Goal: Information Seeking & Learning: Find specific fact

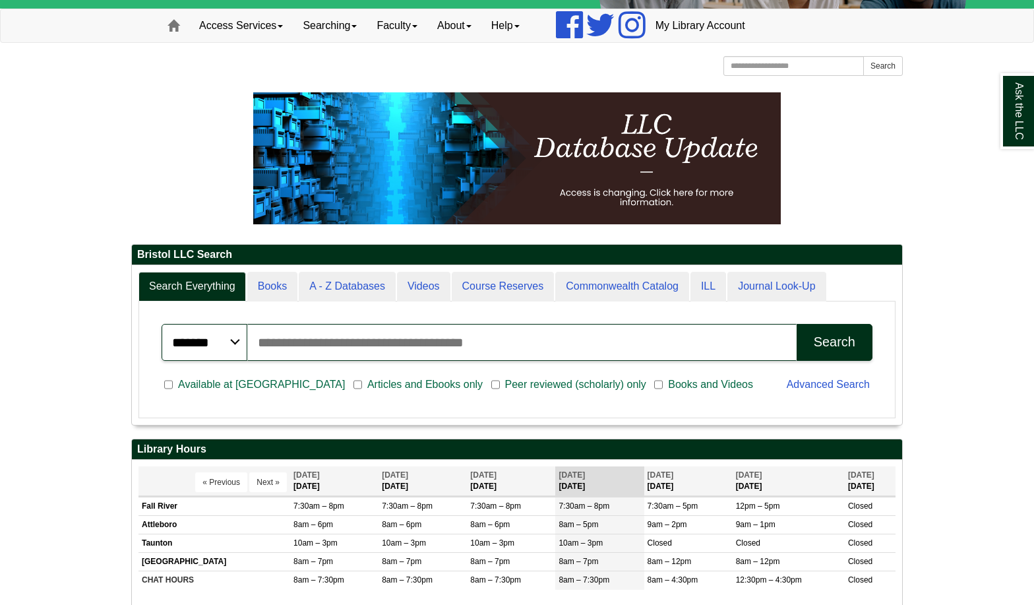
scroll to position [132, 0]
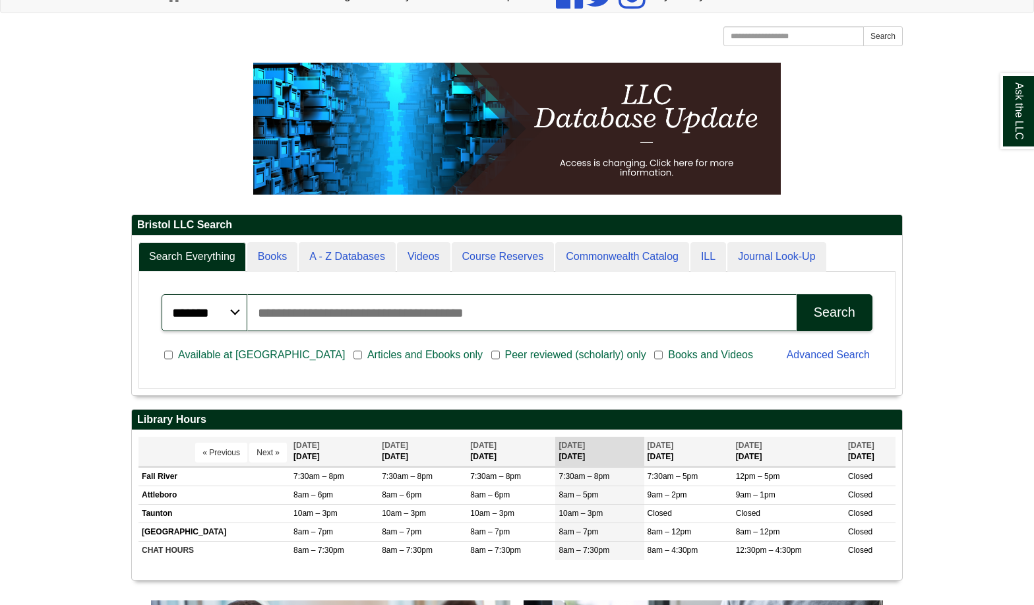
click at [263, 313] on input "Search articles, books, journals & more" at bounding box center [522, 312] width 550 height 37
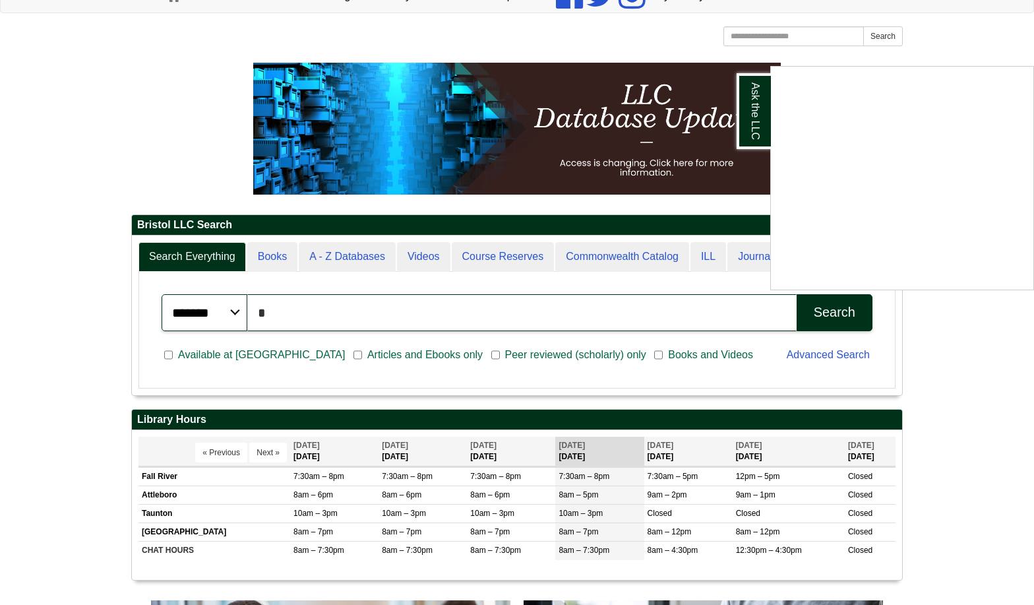
type input "*"
paste input "**********"
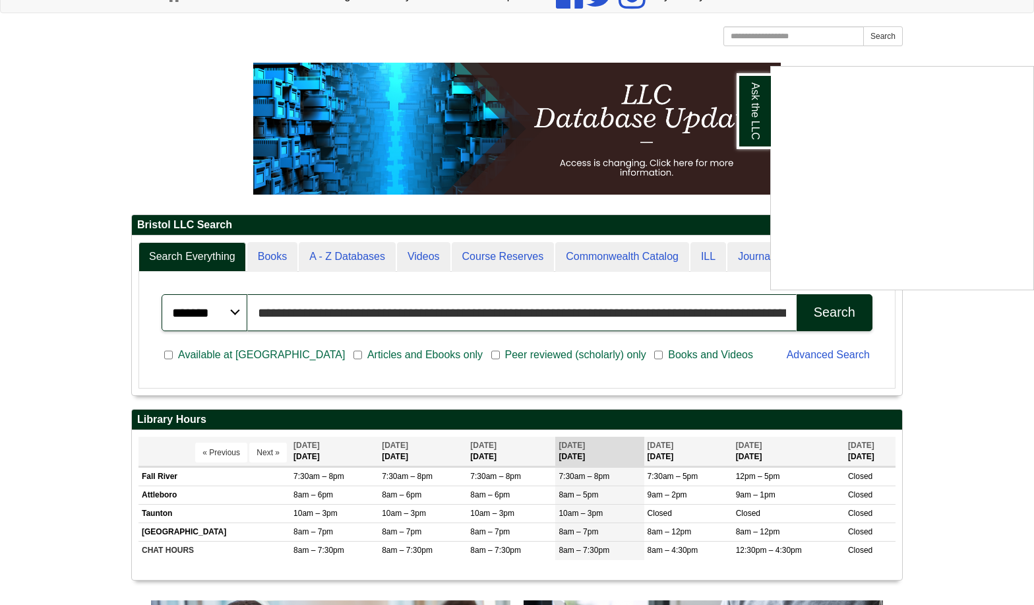
scroll to position [0, 60]
type input "**********"
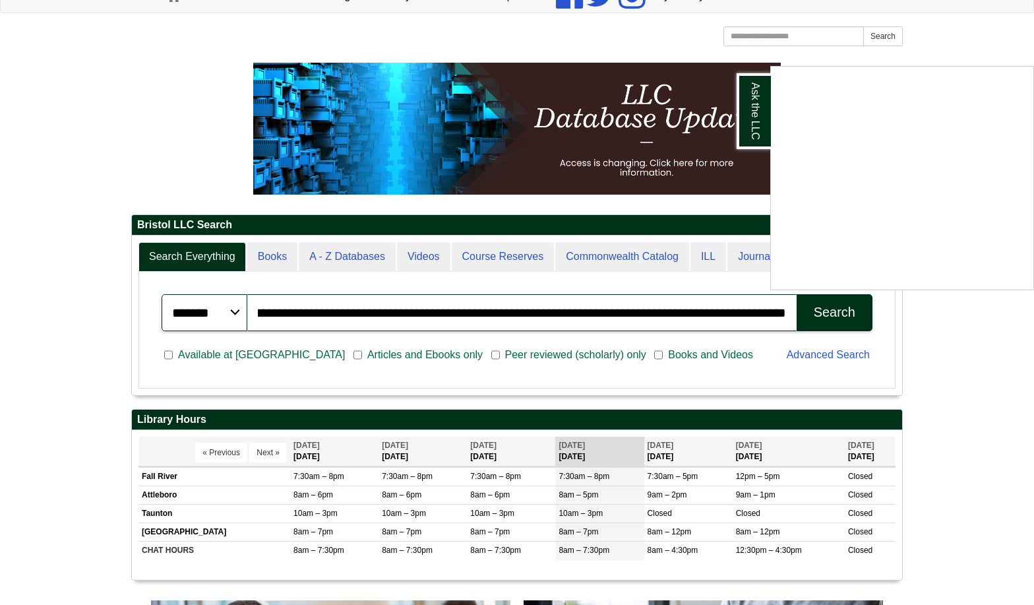
scroll to position [0, 0]
click at [842, 311] on div "Ask the LLC" at bounding box center [517, 302] width 1034 height 605
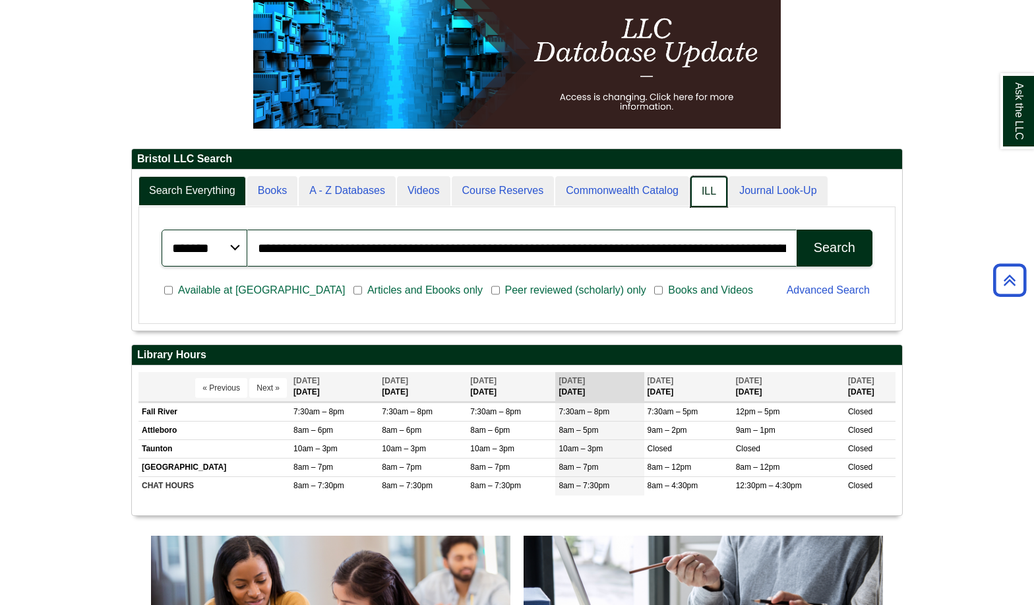
scroll to position [160, 771]
click at [764, 188] on link "Journal Look-Up" at bounding box center [778, 191] width 100 height 31
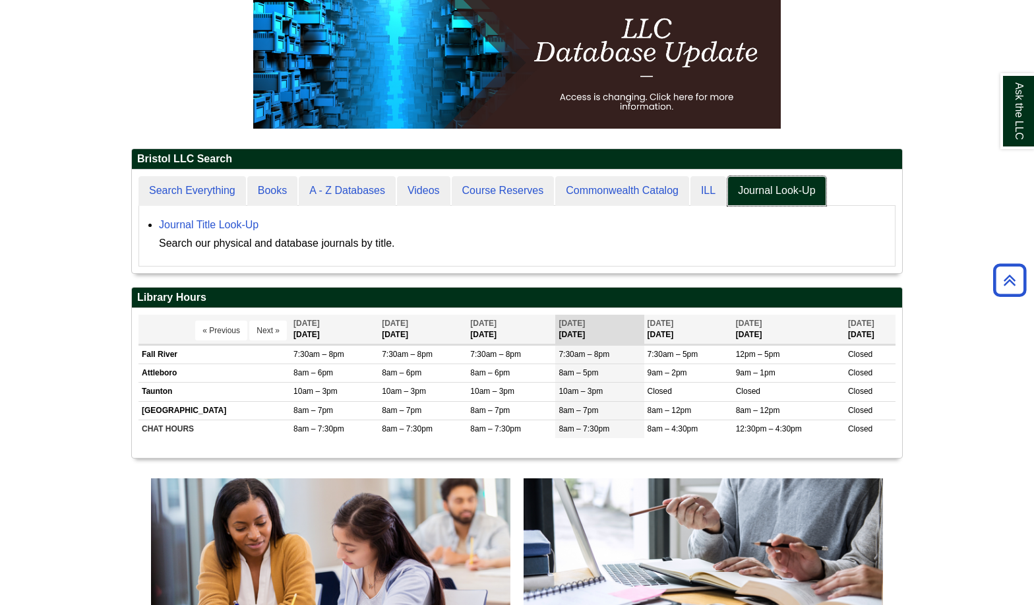
scroll to position [104, 771]
click at [433, 246] on div "Search our physical and database journals by title." at bounding box center [524, 243] width 730 height 18
click at [335, 241] on div "Search our physical and database journals by title." at bounding box center [524, 243] width 730 height 18
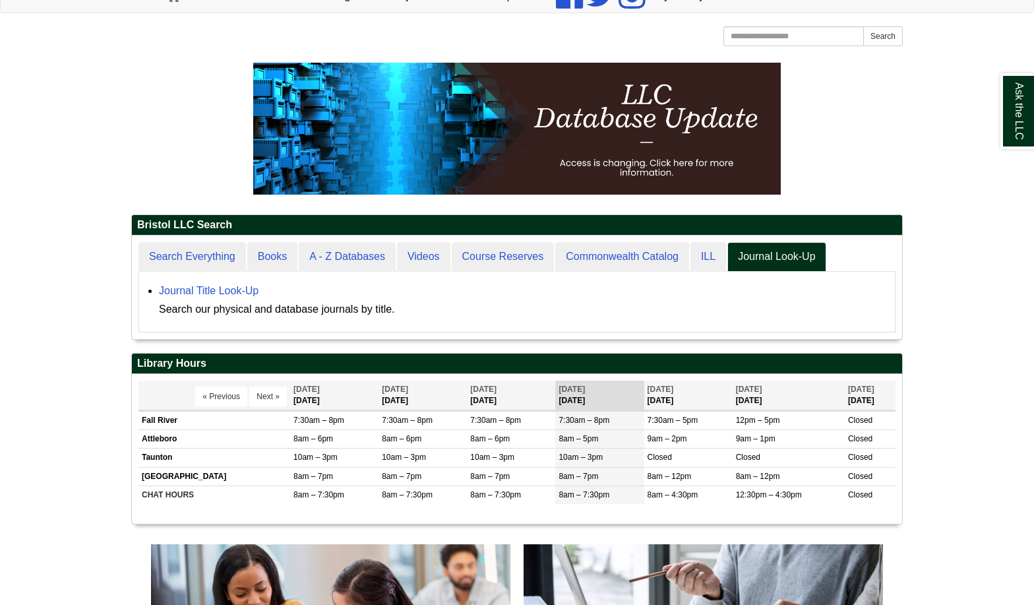
click at [406, 334] on div "**********" at bounding box center [517, 288] width 771 height 104
click at [397, 317] on div "Search our physical and database journals by title." at bounding box center [524, 309] width 730 height 18
click at [403, 306] on div "Search our physical and database journals by title." at bounding box center [524, 309] width 730 height 18
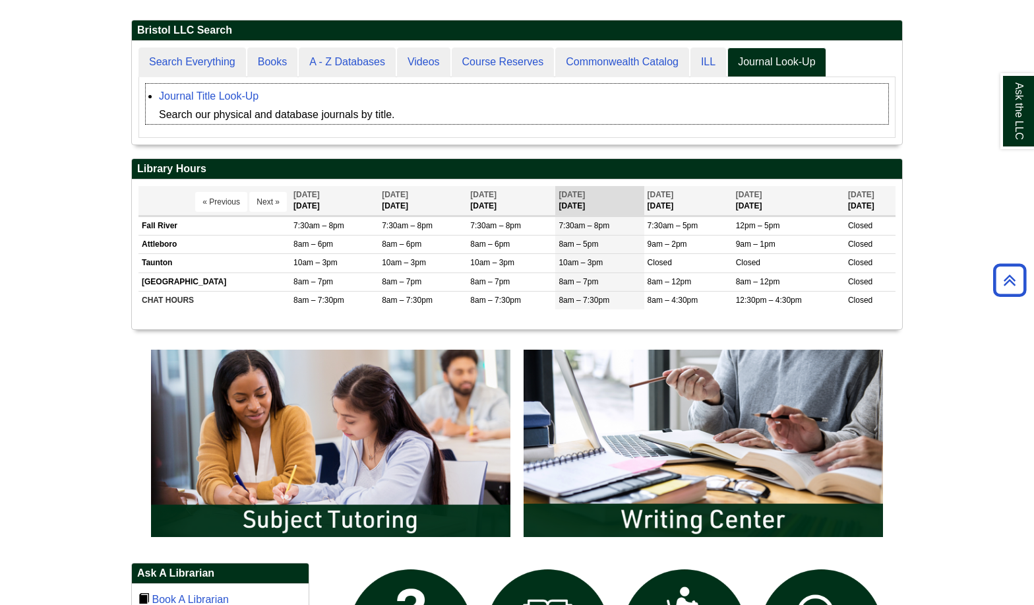
scroll to position [264, 0]
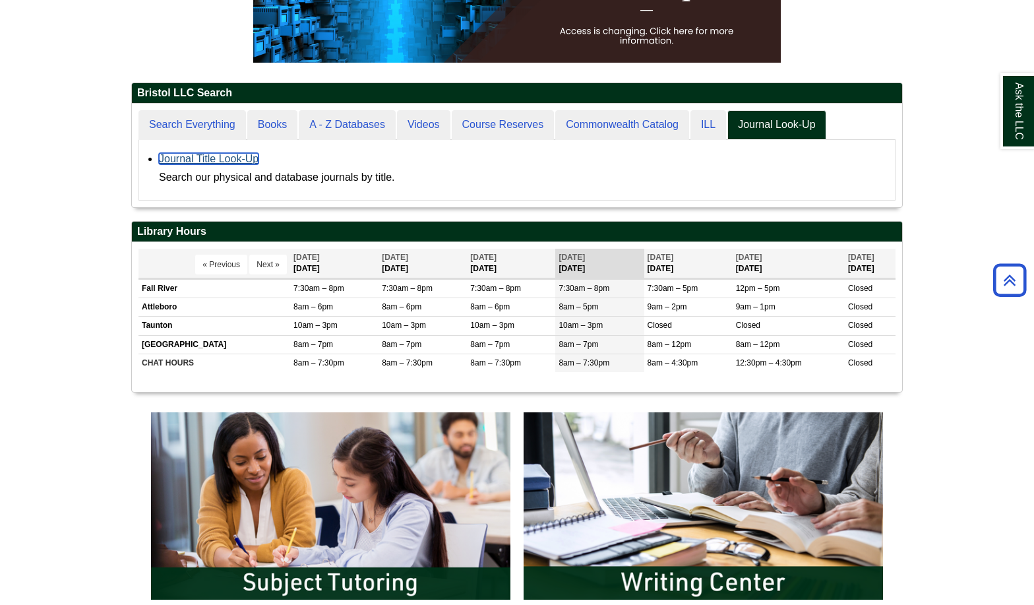
click at [201, 159] on link "Journal Title Look-Up" at bounding box center [209, 158] width 100 height 11
